Goal: Task Accomplishment & Management: Complete application form

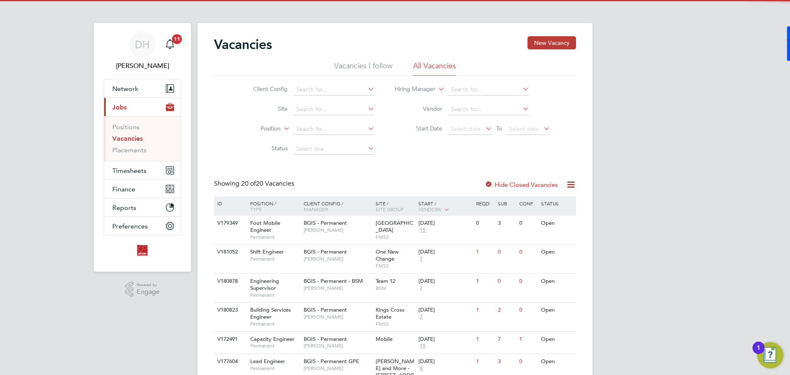
scroll to position [41, 0]
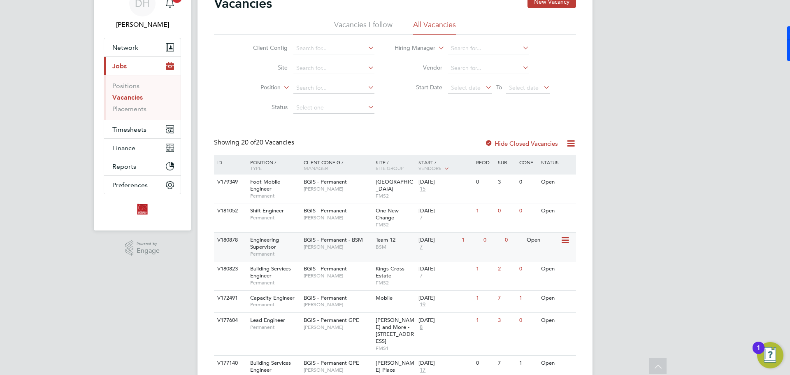
click at [359, 248] on span "[PERSON_NAME]" at bounding box center [338, 246] width 68 height 7
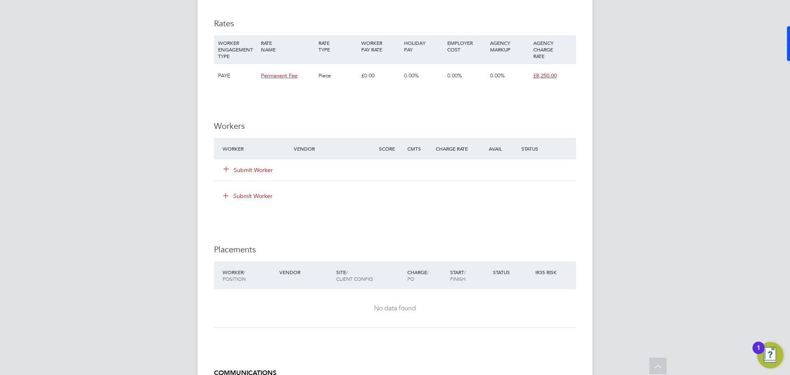
scroll to position [1028, 0]
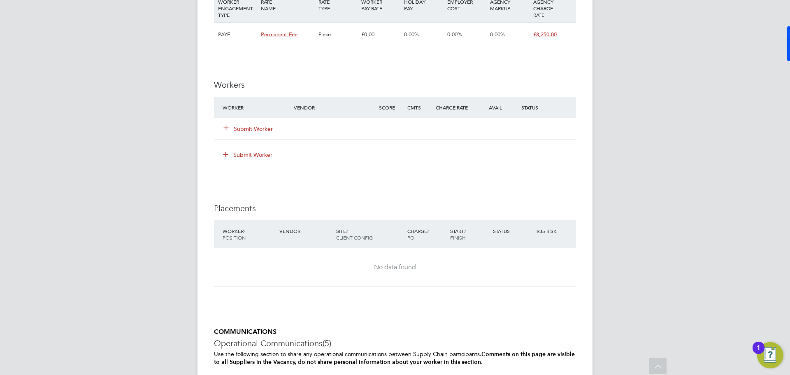
click at [243, 127] on button "Submit Worker" at bounding box center [248, 129] width 49 height 8
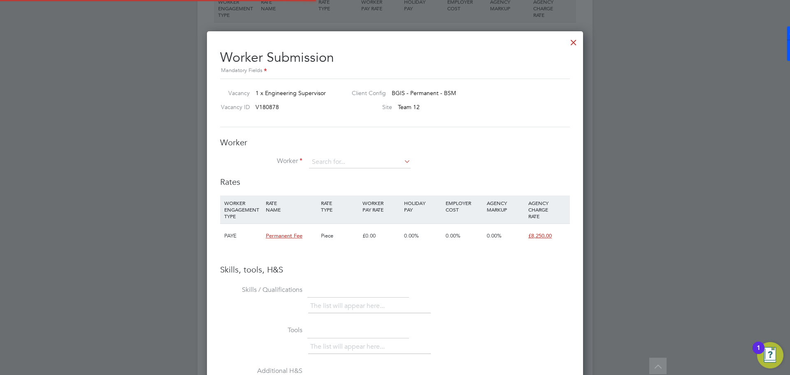
scroll to position [0, 0]
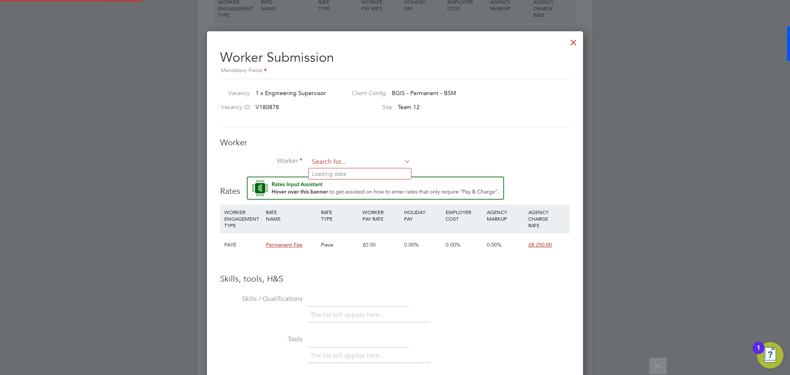
click at [329, 163] on input at bounding box center [360, 162] width 102 height 12
click at [370, 182] on li "Lesl ie [PERSON_NAME] (LC 2025)" at bounding box center [359, 184] width 102 height 11
type input "[PERSON_NAME] (LC 2025)"
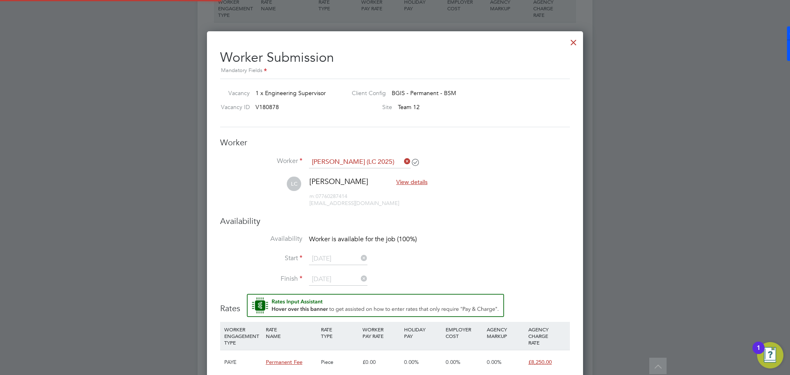
scroll to position [712, 376]
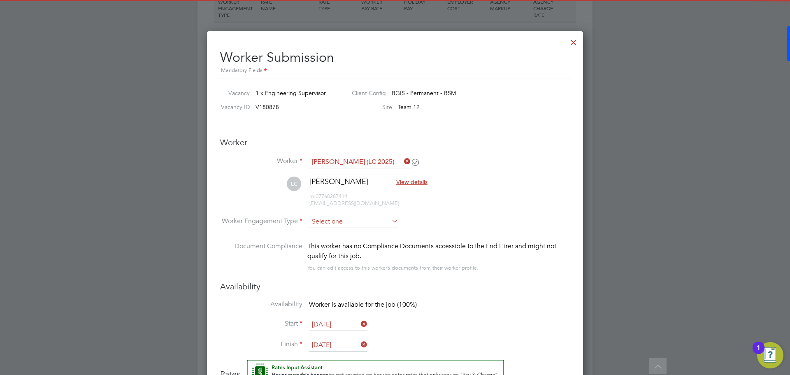
click at [373, 222] on input at bounding box center [353, 222] width 89 height 12
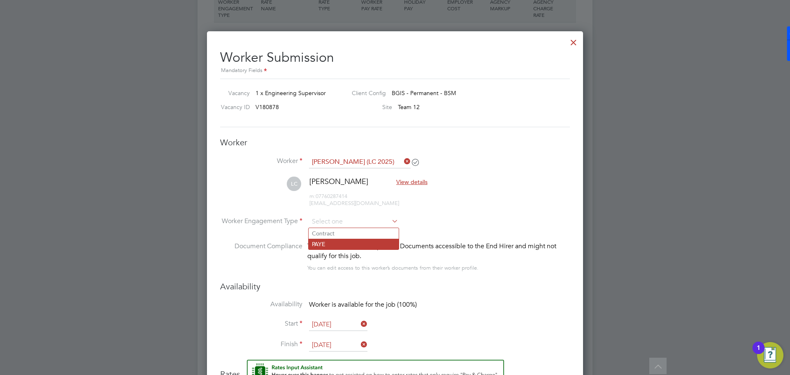
click at [365, 246] on li "PAYE" at bounding box center [353, 244] width 90 height 11
type input "PAYE"
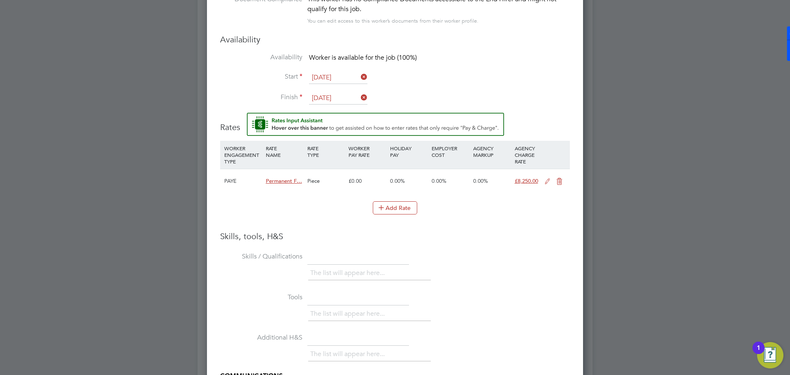
scroll to position [1447, 0]
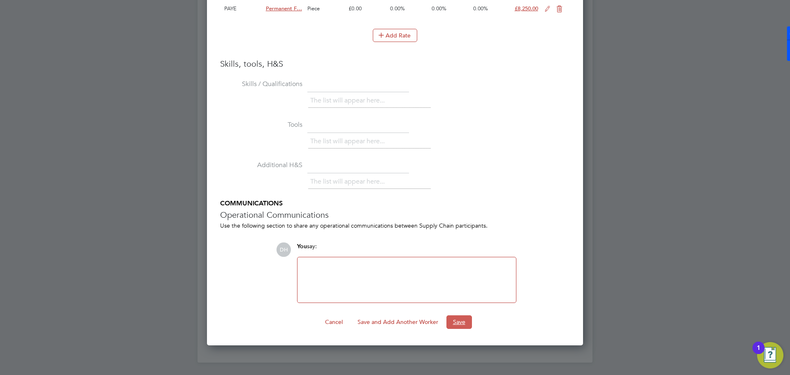
click at [450, 318] on button "Save" at bounding box center [458, 321] width 25 height 13
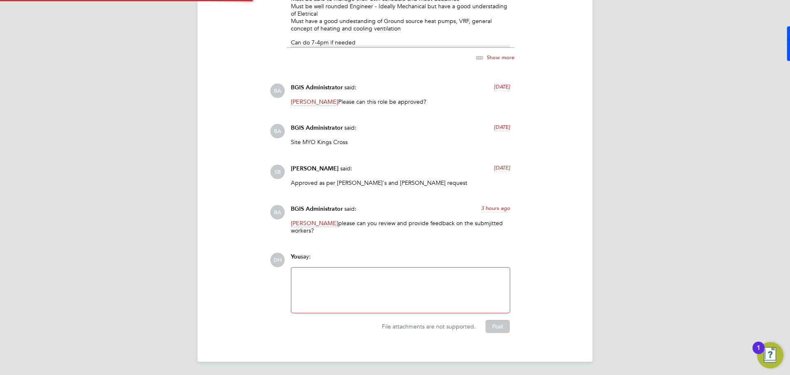
scroll to position [14, 72]
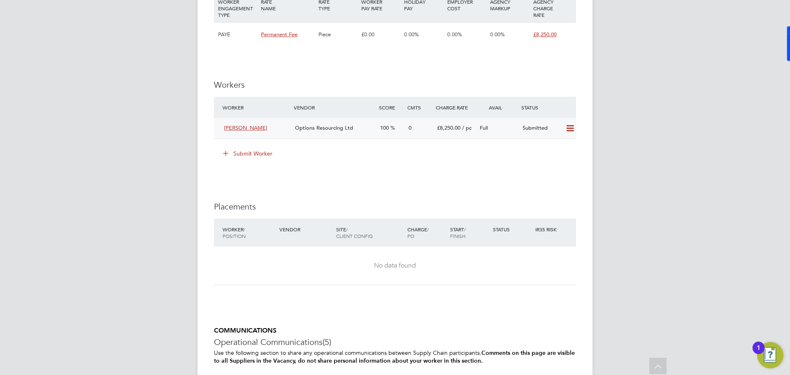
click at [423, 131] on div "0" at bounding box center [419, 128] width 28 height 14
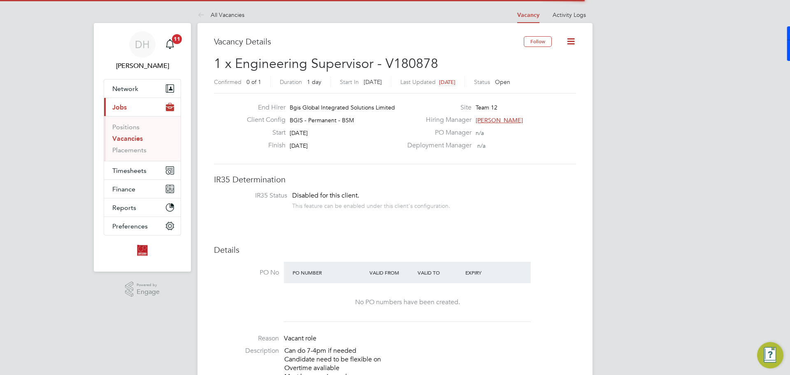
scroll to position [14, 72]
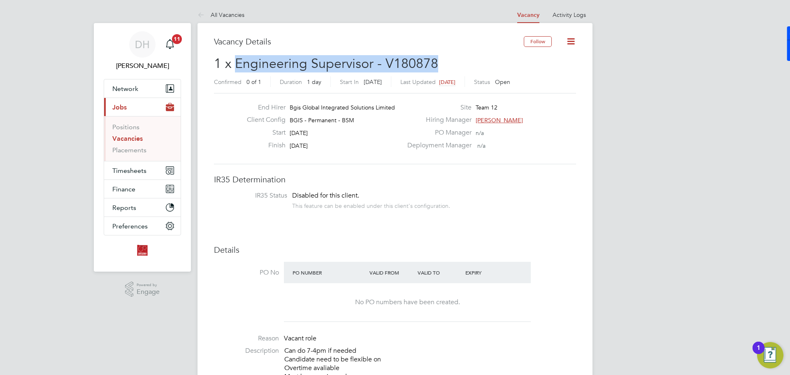
drag, startPoint x: 237, startPoint y: 64, endPoint x: 452, endPoint y: 67, distance: 214.7
click at [452, 67] on h2 "1 x Engineering Supervisor - V180878 Confirmed 0 of 1 Duration 1 day Start [DAT…" at bounding box center [395, 72] width 362 height 35
copy span "Engineering Supervisor - V180878"
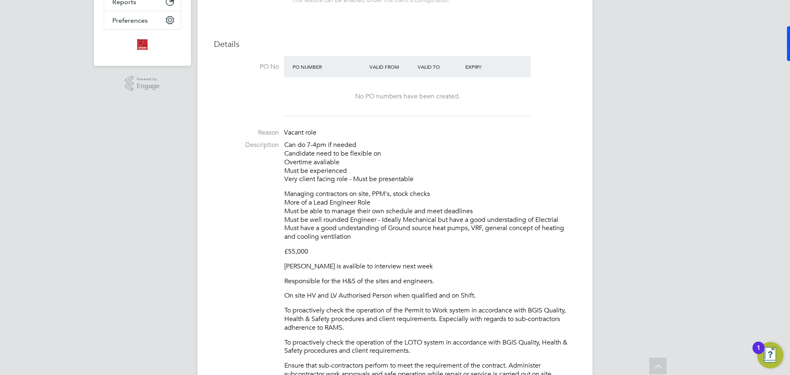
scroll to position [0, 0]
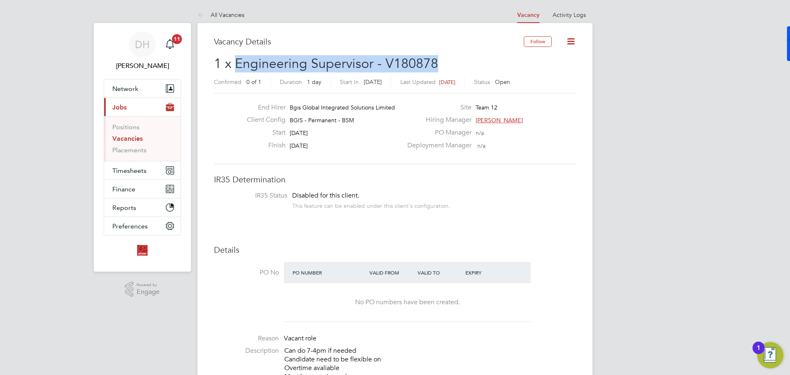
click at [504, 121] on span "[PERSON_NAME]" at bounding box center [498, 119] width 47 height 7
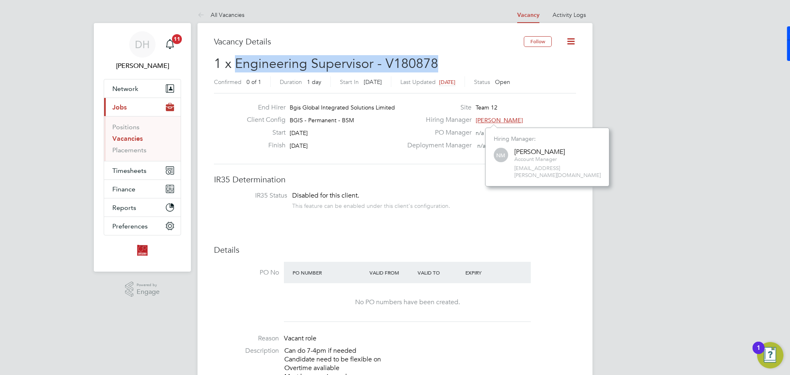
scroll to position [8, 43]
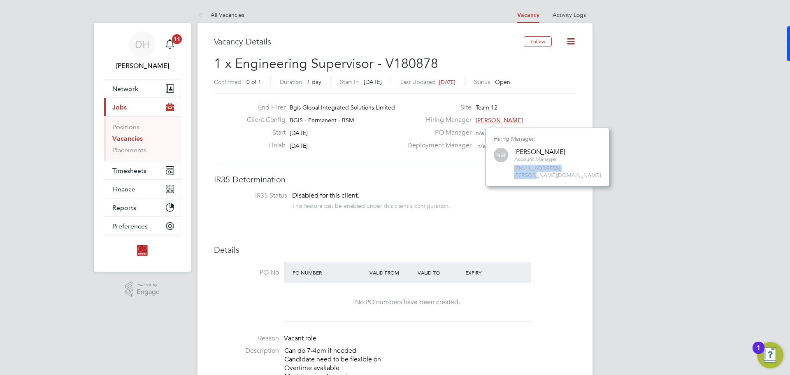
drag, startPoint x: 575, startPoint y: 170, endPoint x: 515, endPoint y: 172, distance: 60.1
click at [515, 172] on div "Hiring Manager: NM [PERSON_NAME] Account Manager [PERSON_NAME][EMAIL_ADDRESS][P…" at bounding box center [547, 156] width 124 height 59
click at [576, 169] on span "[EMAIL_ADDRESS][PERSON_NAME][DOMAIN_NAME]" at bounding box center [557, 172] width 86 height 14
drag, startPoint x: 574, startPoint y: 171, endPoint x: 498, endPoint y: 173, distance: 76.1
click at [498, 173] on div "Hiring Manager: NM [PERSON_NAME] Account Manager [PERSON_NAME][EMAIL_ADDRESS][P…" at bounding box center [547, 156] width 124 height 59
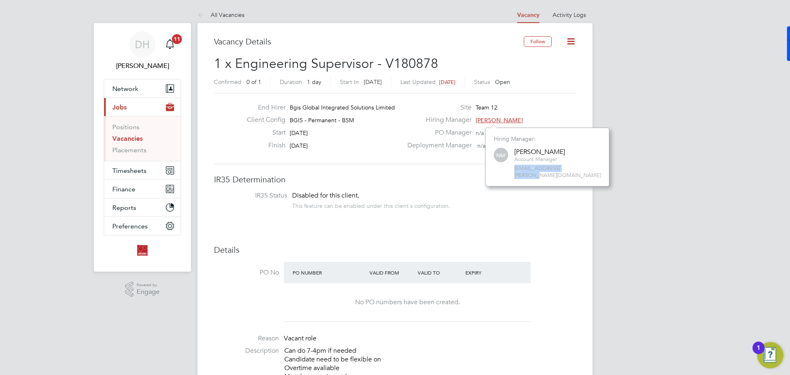
copy span "[EMAIL_ADDRESS][PERSON_NAME][DOMAIN_NAME]"
